Goal: Information Seeking & Learning: Find contact information

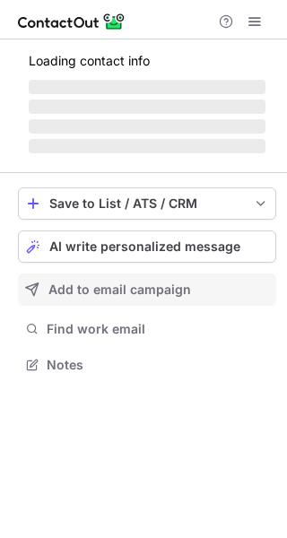
scroll to position [347, 287]
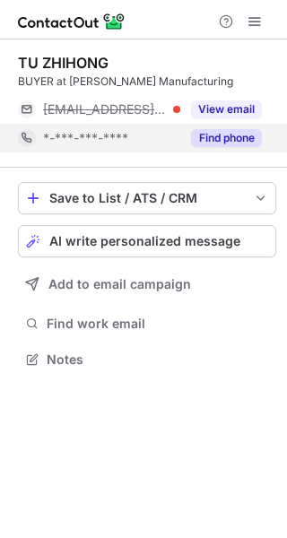
click at [247, 143] on button "Find phone" at bounding box center [226, 138] width 71 height 18
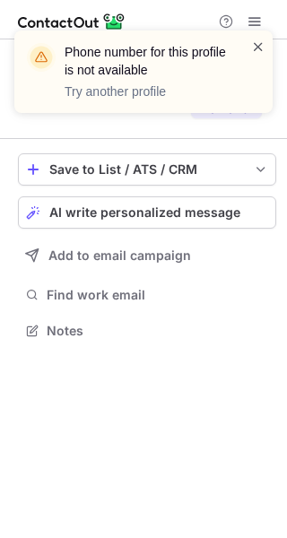
scroll to position [290, 287]
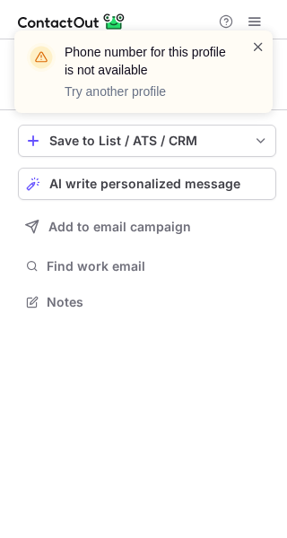
click at [257, 48] on span at bounding box center [258, 47] width 14 height 18
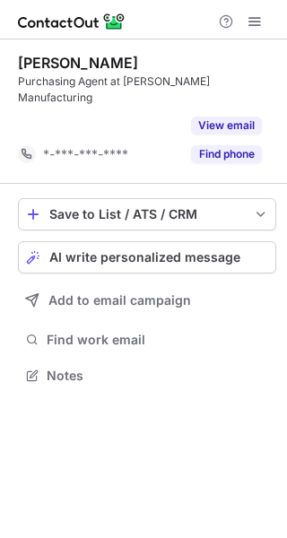
scroll to position [319, 287]
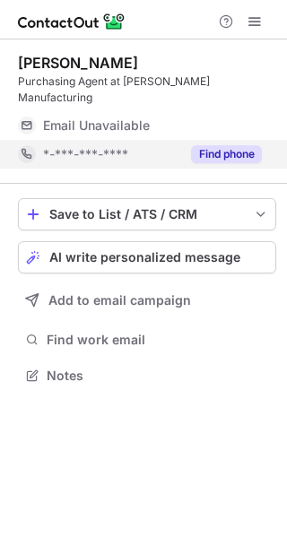
scroll to position [347, 287]
click at [254, 145] on button "Find phone" at bounding box center [226, 154] width 71 height 18
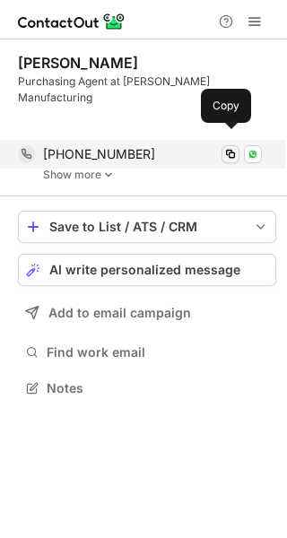
scroll to position [331, 287]
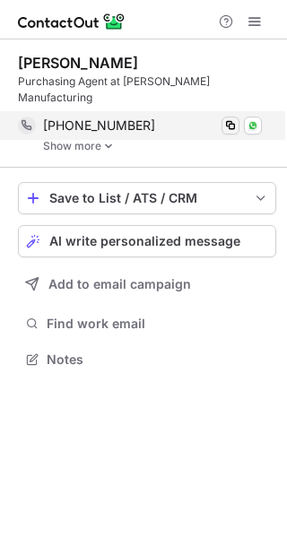
click at [236, 139] on div "Kerri Carr Purchasing Agent at Myron Manufacturing +19739647567 Copy WhatsApp S…" at bounding box center [147, 103] width 258 height 128
click at [228, 118] on span at bounding box center [230, 125] width 14 height 14
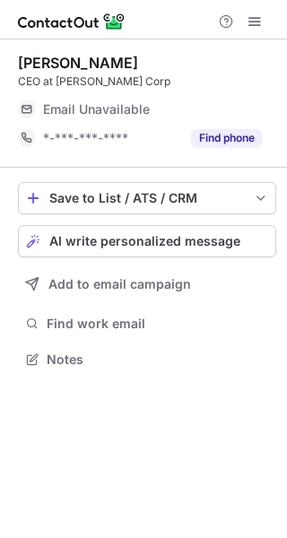
scroll to position [347, 287]
click at [179, 103] on div "Email Unavailable" at bounding box center [132, 109] width 179 height 16
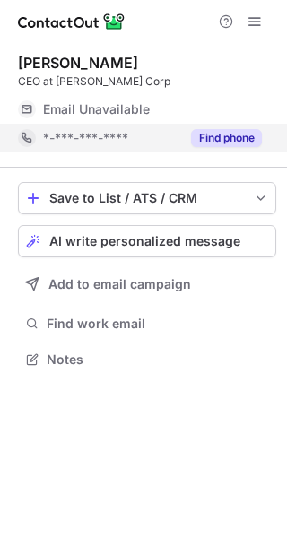
click at [236, 138] on button "Find phone" at bounding box center [226, 138] width 71 height 18
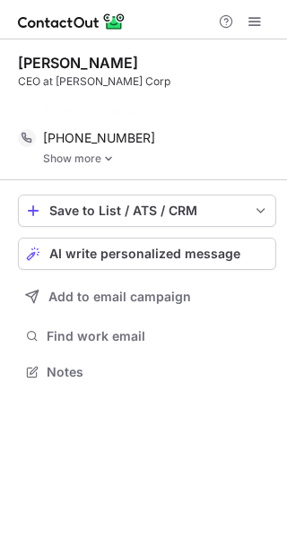
scroll to position [331, 287]
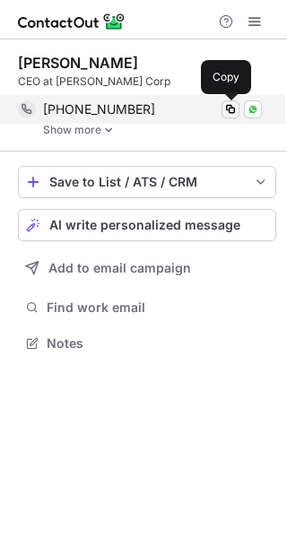
click at [234, 108] on span at bounding box center [230, 109] width 14 height 14
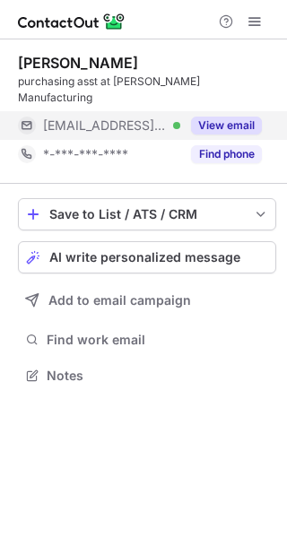
scroll to position [347, 287]
click at [238, 117] on button "View email" at bounding box center [226, 126] width 71 height 18
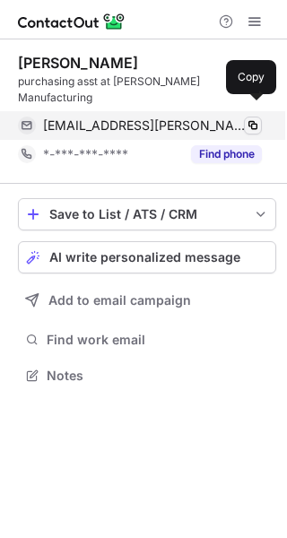
click at [254, 118] on span at bounding box center [253, 125] width 14 height 14
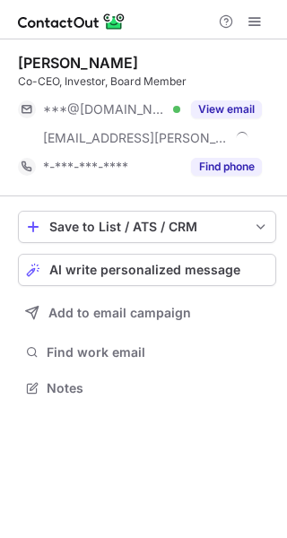
scroll to position [376, 287]
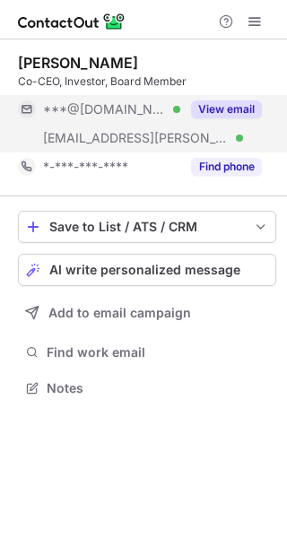
click at [224, 107] on button "View email" at bounding box center [226, 109] width 71 height 18
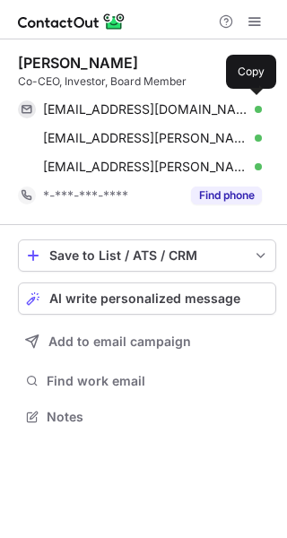
scroll to position [405, 287]
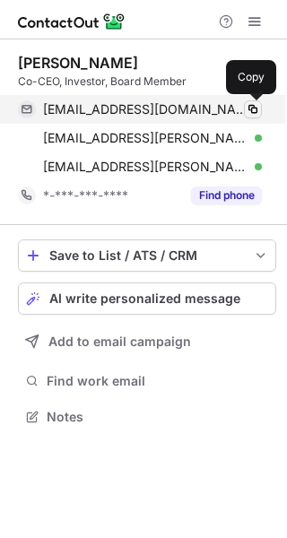
click at [253, 109] on span at bounding box center [253, 109] width 14 height 14
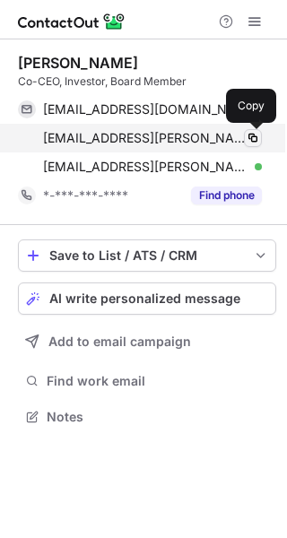
click at [249, 141] on span at bounding box center [253, 138] width 14 height 14
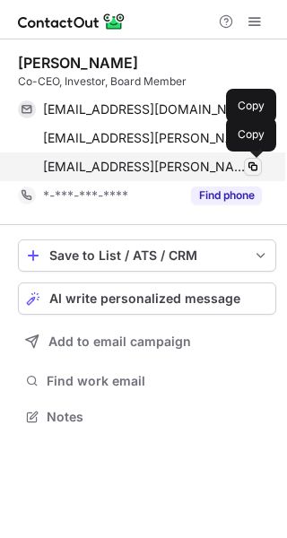
click at [252, 169] on span at bounding box center [253, 167] width 14 height 14
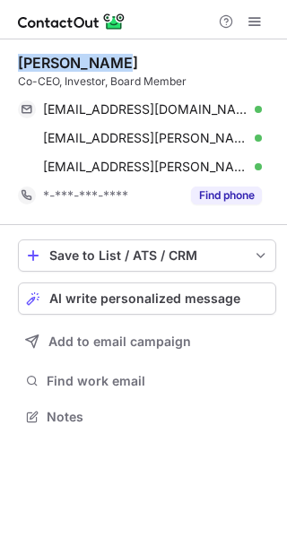
drag, startPoint x: 114, startPoint y: 61, endPoint x: 21, endPoint y: 52, distance: 93.8
click at [21, 52] on div "Jeff Lederer Co-CEO, Investor, Board Member jefflederer@gmail.com Verified Copy…" at bounding box center [147, 132] width 258 height 186
copy div "Jeff Lederer"
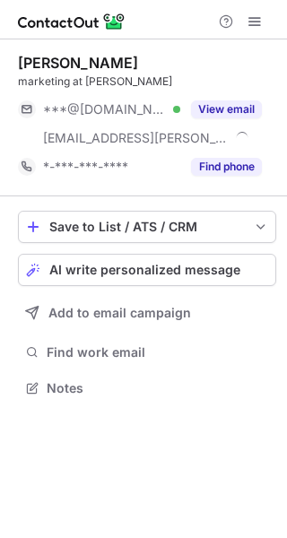
scroll to position [376, 287]
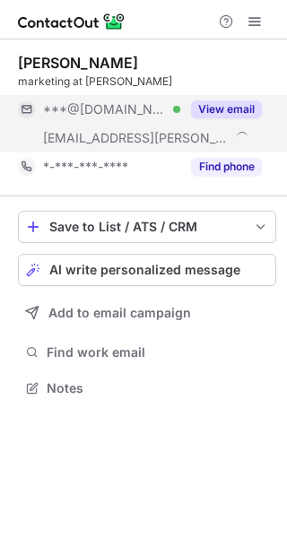
click at [232, 115] on button "View email" at bounding box center [226, 109] width 71 height 18
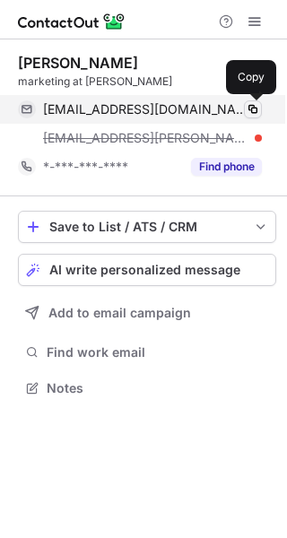
click at [256, 112] on span at bounding box center [253, 109] width 14 height 14
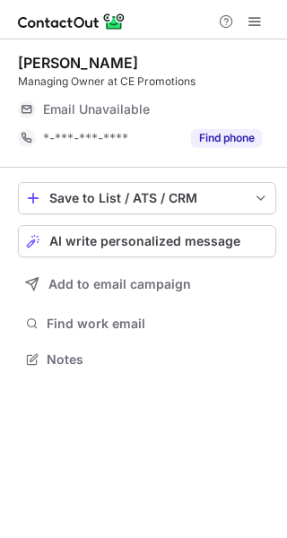
scroll to position [347, 287]
click at [170, 116] on div "Email Unavailable" at bounding box center [132, 109] width 179 height 16
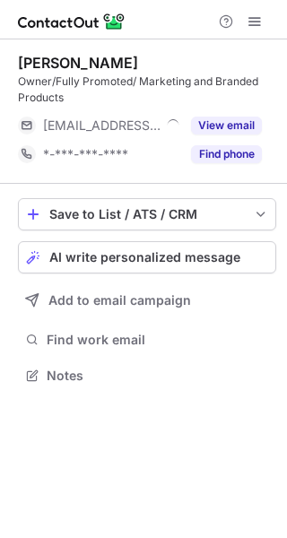
scroll to position [363, 287]
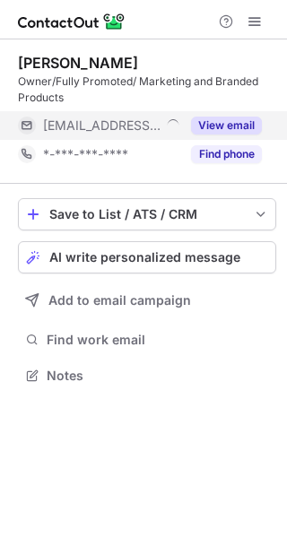
click at [241, 127] on button "View email" at bounding box center [226, 126] width 71 height 18
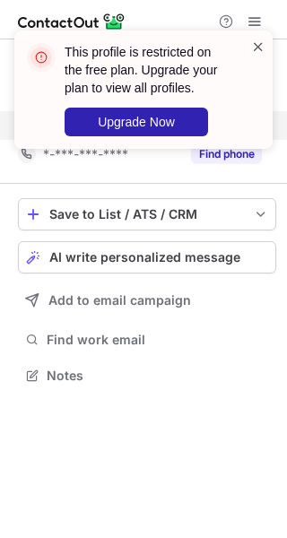
click at [258, 48] on span at bounding box center [258, 47] width 14 height 18
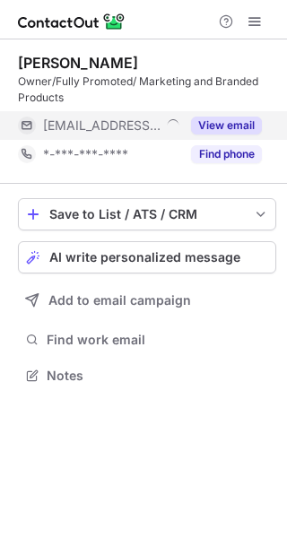
click at [222, 124] on button "View email" at bounding box center [226, 126] width 71 height 18
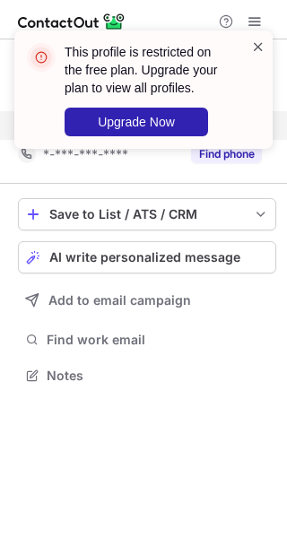
click at [258, 48] on span at bounding box center [258, 47] width 14 height 18
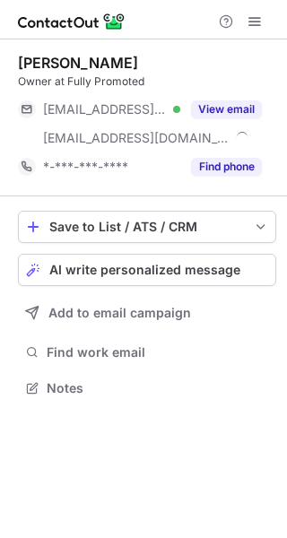
scroll to position [376, 287]
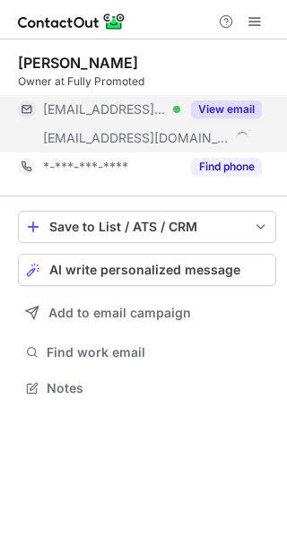
click at [221, 109] on button "View email" at bounding box center [226, 109] width 71 height 18
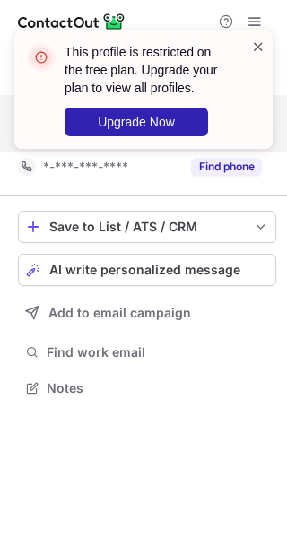
click at [259, 47] on span at bounding box center [258, 47] width 14 height 18
